Goal: Navigation & Orientation: Find specific page/section

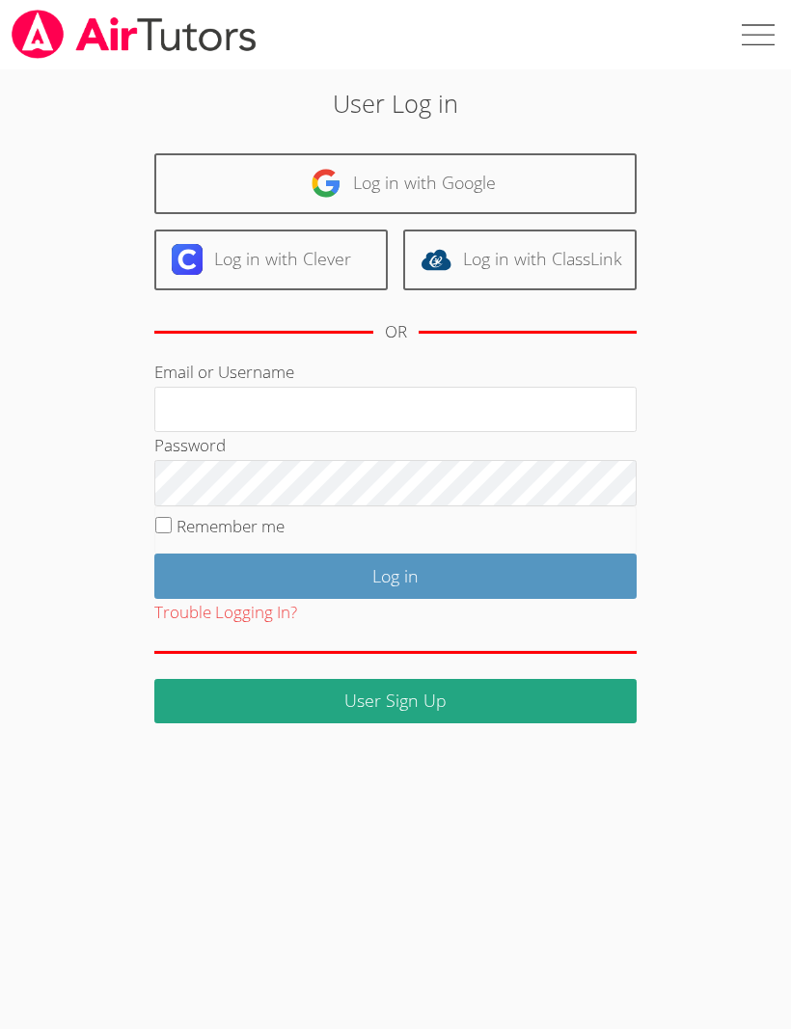
click at [263, 194] on link "Log in with Google" at bounding box center [395, 183] width 482 height 61
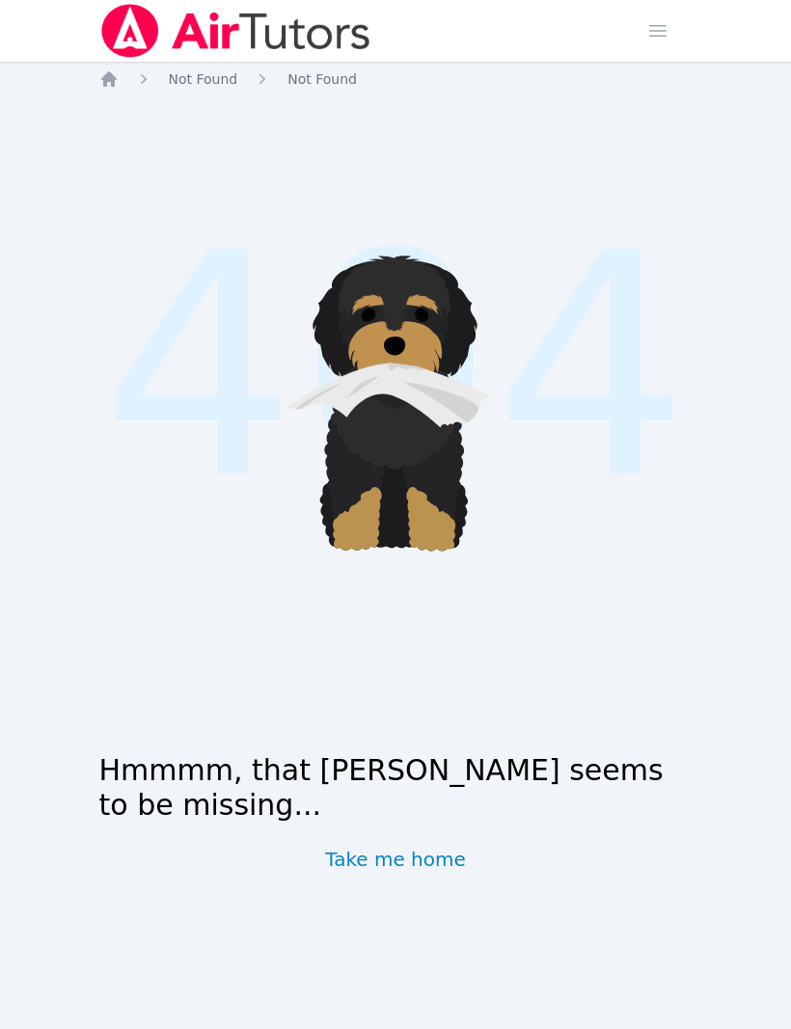
click at [117, 69] on icon "Breadcrumb" at bounding box center [108, 78] width 19 height 19
